Goal: Transaction & Acquisition: Purchase product/service

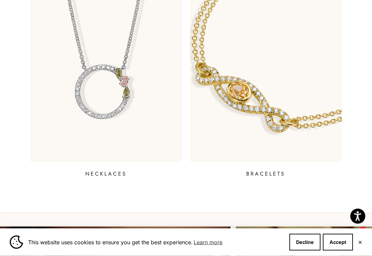
scroll to position [532, 0]
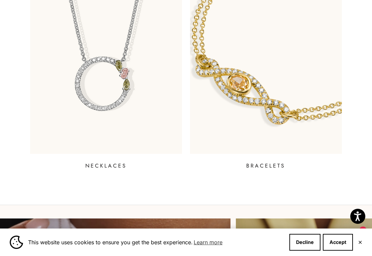
click at [99, 169] on p "NECKLACES" at bounding box center [106, 166] width 42 height 8
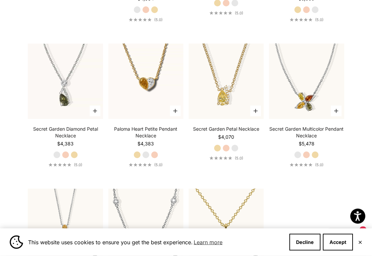
scroll to position [599, 0]
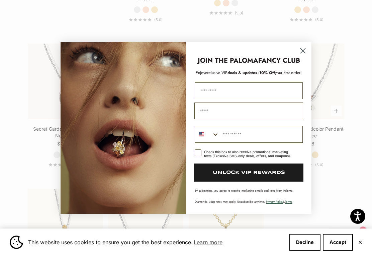
click at [301, 55] on circle "Close dialog" at bounding box center [303, 50] width 11 height 11
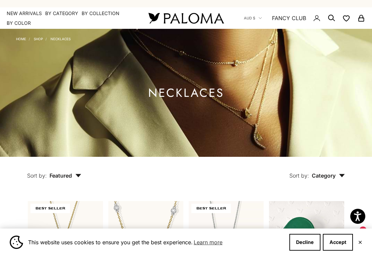
scroll to position [0, 0]
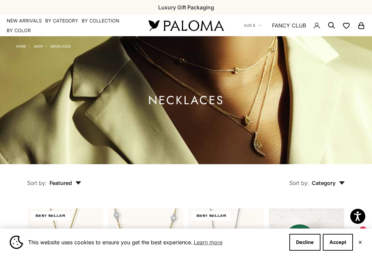
click at [260, 27] on button "AUD $" at bounding box center [253, 25] width 18 height 6
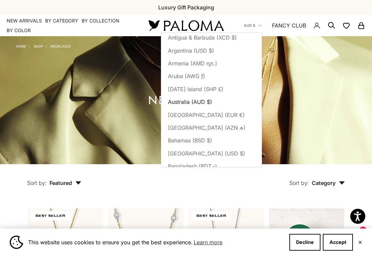
scroll to position [98, 0]
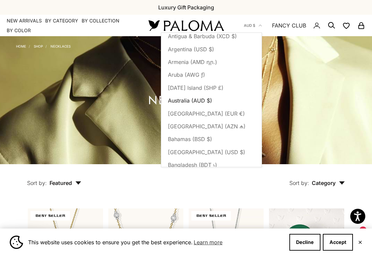
click at [202, 101] on span "Australia (AUD $)" at bounding box center [190, 100] width 44 height 9
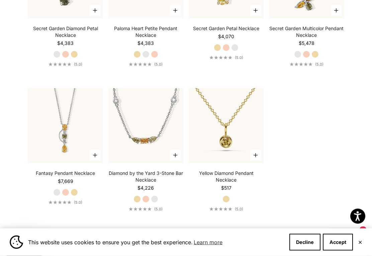
scroll to position [699, 0]
click at [256, 157] on icon "submit" at bounding box center [256, 155] width 4 height 4
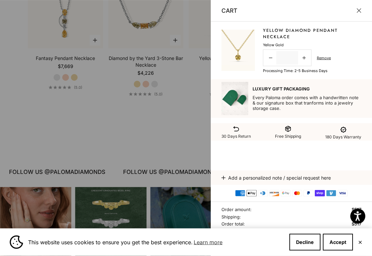
scroll to position [814, 0]
click at [360, 10] on button "Close" at bounding box center [359, 10] width 5 height 5
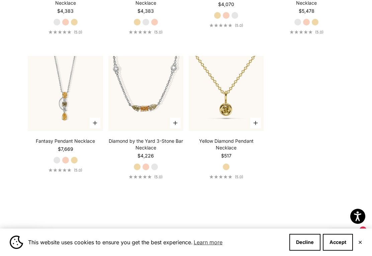
scroll to position [729, 0]
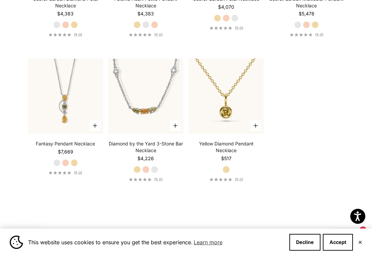
click at [228, 90] on img at bounding box center [226, 96] width 83 height 83
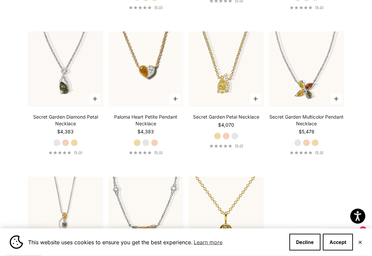
scroll to position [611, 0]
click at [220, 69] on img at bounding box center [226, 69] width 83 height 83
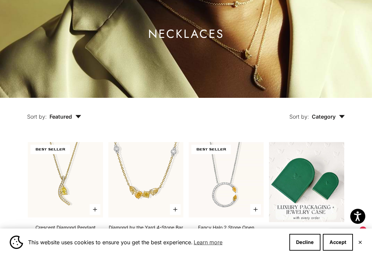
scroll to position [66, 0]
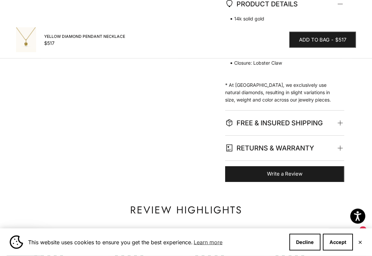
scroll to position [303, 0]
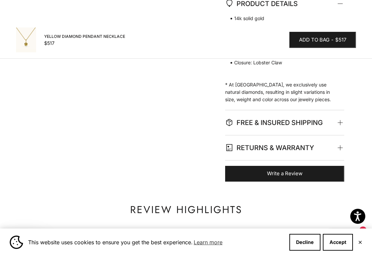
click at [342, 120] on span "FREE & INSURED SHIPPING" at bounding box center [283, 122] width 117 height 25
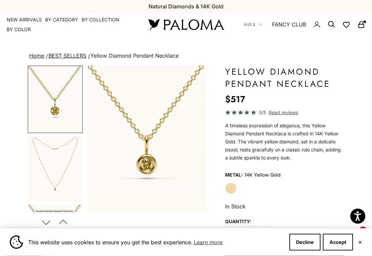
scroll to position [0, 0]
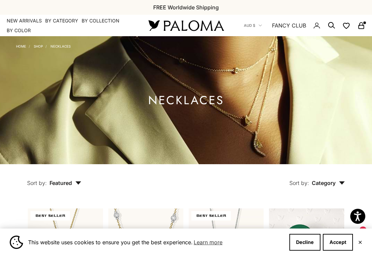
click at [330, 25] on icon "Secondary navigation" at bounding box center [332, 25] width 8 height 8
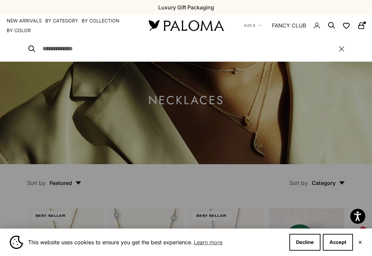
click at [50, 48] on input "Search" at bounding box center [188, 48] width 290 height 9
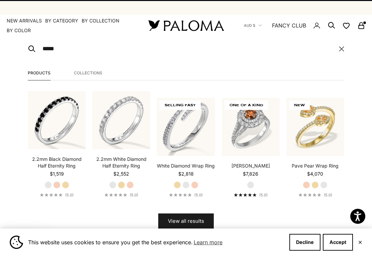
type input "*****"
click at [186, 221] on button "View all results" at bounding box center [186, 221] width 56 height 16
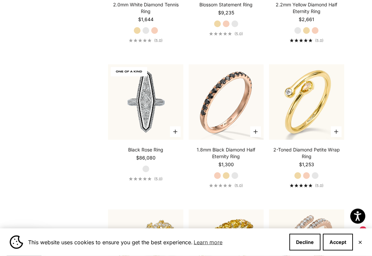
scroll to position [803, 0]
click at [316, 173] on label "White Gold" at bounding box center [315, 175] width 7 height 7
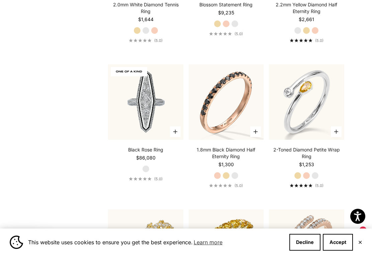
click at [306, 173] on label "Rose Gold" at bounding box center [306, 175] width 7 height 7
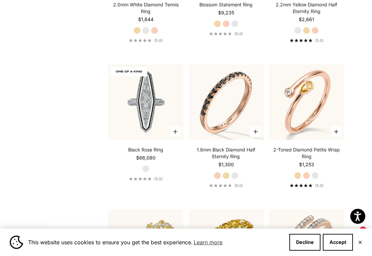
click at [295, 175] on label "Yellow Gold" at bounding box center [297, 175] width 7 height 7
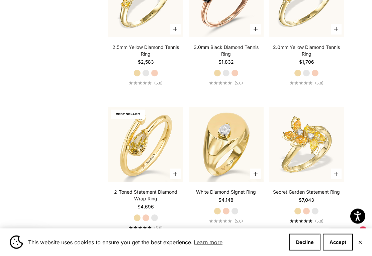
scroll to position [1340, 0]
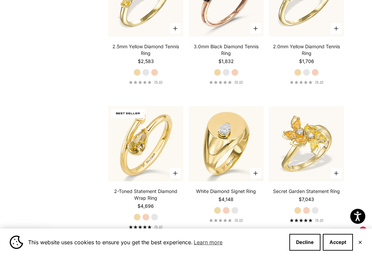
click at [155, 216] on label "White Gold" at bounding box center [154, 216] width 7 height 7
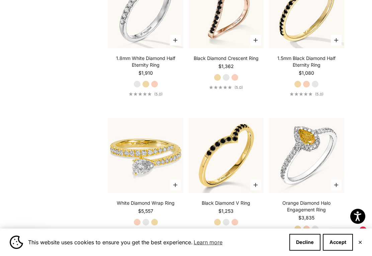
scroll to position [2045, 0]
